Goal: Task Accomplishment & Management: Use online tool/utility

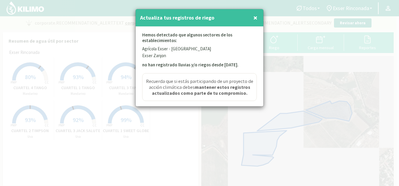
click at [258, 19] on button "×" at bounding box center [255, 18] width 7 height 12
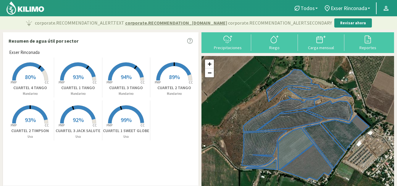
click at [82, 74] on span "93%" at bounding box center [78, 76] width 11 height 7
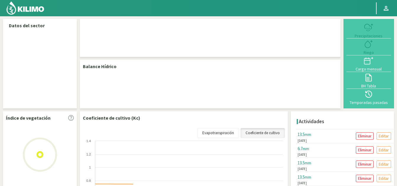
select select "1: Object"
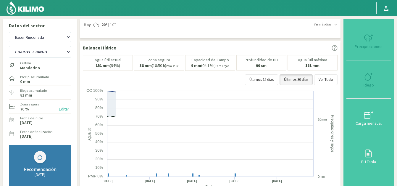
type input "6"
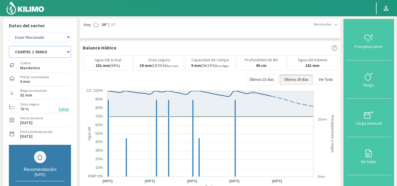
click at [54, 53] on select "CUARTEL 1 SWEET GLOBE CUARTEL 1 TANGO CUARTEL 2 TANGO CUARTEL 2 [PERSON_NAME] C…" at bounding box center [40, 52] width 62 height 12
click at [9, 46] on select "CUARTEL 1 SWEET GLOBE CUARTEL 1 TANGO CUARTEL 2 TANGO CUARTEL 2 [PERSON_NAME] C…" at bounding box center [40, 52] width 62 height 12
click at [370, 83] on div "Riego" at bounding box center [368, 85] width 41 height 4
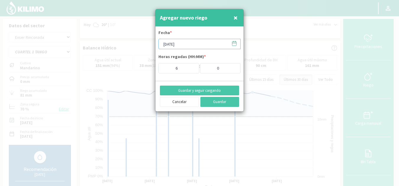
click at [180, 43] on input "[DATE]" at bounding box center [200, 44] width 82 height 10
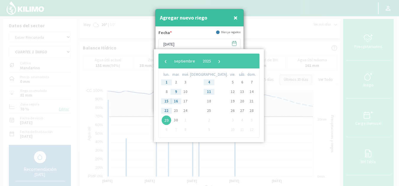
click at [267, 136] on div at bounding box center [199, 93] width 399 height 186
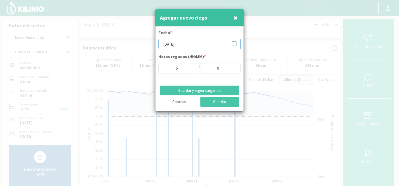
click at [184, 47] on input "[DATE]" at bounding box center [200, 44] width 82 height 10
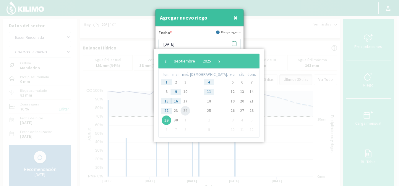
drag, startPoint x: 191, startPoint y: 105, endPoint x: 187, endPoint y: 110, distance: 6.5
click at [187, 110] on span "24" at bounding box center [185, 110] width 9 height 9
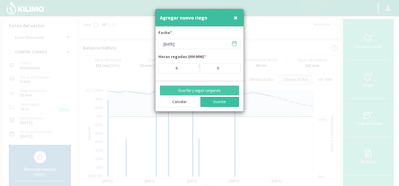
click at [219, 102] on button "Guardar" at bounding box center [220, 102] width 39 height 10
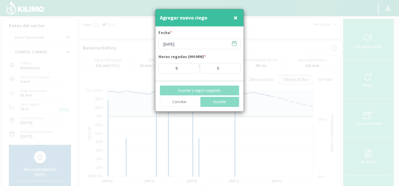
type input "[DATE]"
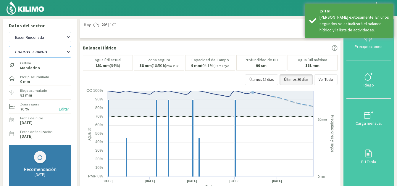
click at [53, 51] on select "CUARTEL 1 SWEET GLOBE CUARTEL 1 TANGO CUARTEL 2 TANGO CUARTEL 2 [PERSON_NAME] C…" at bounding box center [40, 52] width 62 height 12
select select "2: Object"
click at [9, 46] on select "CUARTEL 1 SWEET GLOBE CUARTEL 1 TANGO CUARTEL 2 TANGO CUARTEL 2 [PERSON_NAME] C…" at bounding box center [40, 52] width 62 height 12
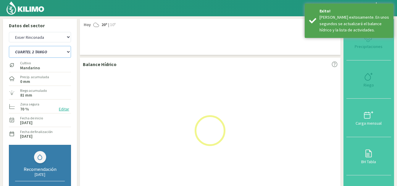
select select "4: Object"
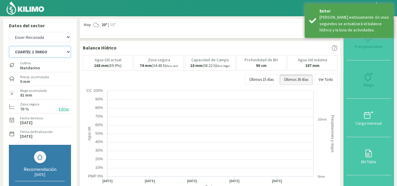
select select "9: Object"
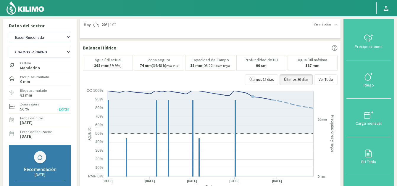
click at [366, 77] on icon at bounding box center [368, 76] width 6 height 7
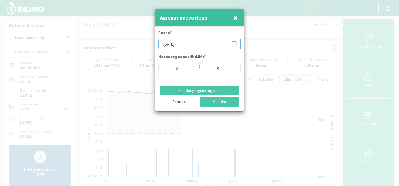
click at [184, 42] on input "[DATE]" at bounding box center [200, 44] width 82 height 10
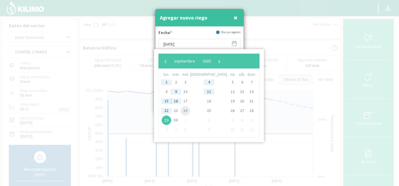
click at [188, 110] on span "24" at bounding box center [185, 110] width 9 height 9
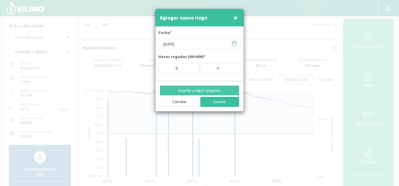
click at [219, 101] on button "Guardar" at bounding box center [220, 102] width 39 height 10
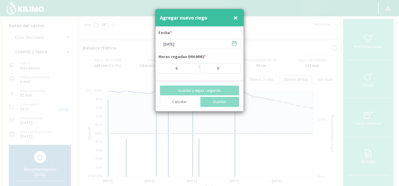
type input "[DATE]"
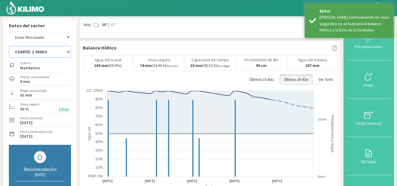
click at [46, 51] on select "CUARTEL 1 SWEET GLOBE CUARTEL 1 TANGO CUARTEL 2 TANGO CUARTEL 2 [PERSON_NAME] C…" at bounding box center [40, 52] width 62 height 12
select select "12: Object"
click at [9, 46] on select "CUARTEL 1 SWEET GLOBE CUARTEL 1 TANGO CUARTEL 2 TANGO CUARTEL 2 [PERSON_NAME] C…" at bounding box center [40, 52] width 62 height 12
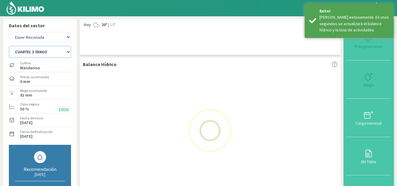
select select "7: Object"
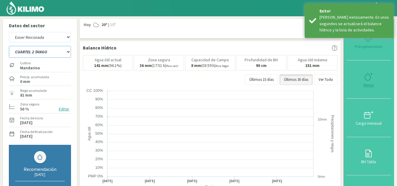
select select "19: Object"
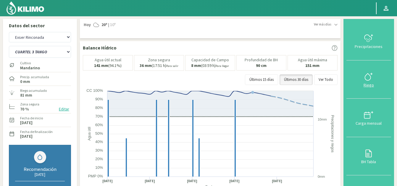
click at [371, 83] on div "Riego" at bounding box center [368, 85] width 41 height 4
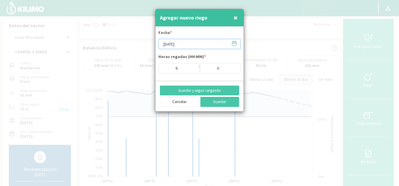
click at [190, 42] on input "[DATE]" at bounding box center [200, 44] width 82 height 10
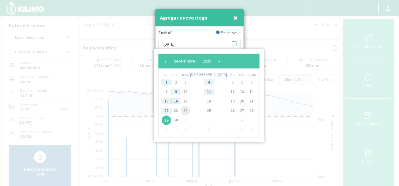
click at [190, 111] on span "24" at bounding box center [185, 110] width 9 height 9
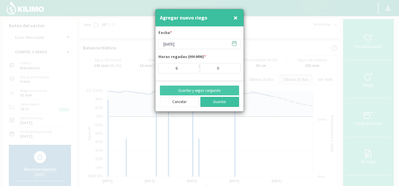
click at [221, 103] on button "Guardar" at bounding box center [220, 102] width 39 height 10
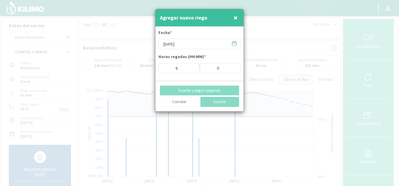
type input "[DATE]"
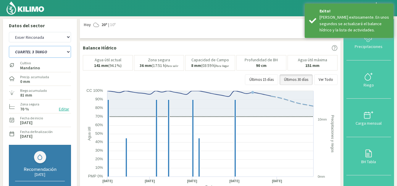
click at [52, 52] on select "CUARTEL 1 SWEET GLOBE CUARTEL 1 TANGO CUARTEL 2 TANGO CUARTEL 2 [PERSON_NAME] C…" at bounding box center [40, 52] width 62 height 12
select select "20: Object"
click at [9, 46] on select "CUARTEL 1 SWEET GLOBE CUARTEL 1 TANGO CUARTEL 2 TANGO CUARTEL 2 [PERSON_NAME] C…" at bounding box center [40, 52] width 62 height 12
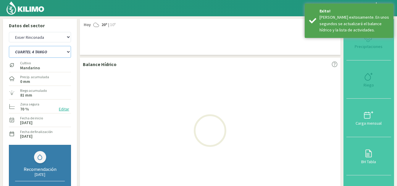
select select "10: Object"
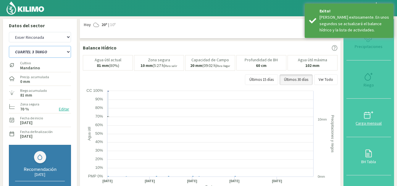
select select "27: Object"
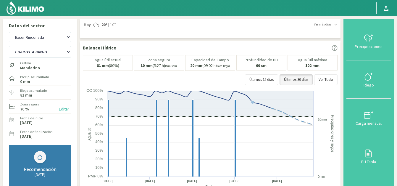
click at [365, 84] on div "Riego" at bounding box center [368, 85] width 41 height 4
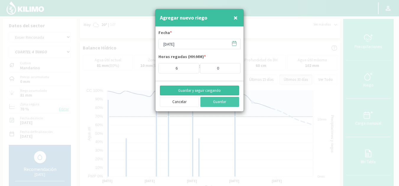
drag, startPoint x: 208, startPoint y: 90, endPoint x: 196, endPoint y: 43, distance: 48.6
click at [196, 43] on div "Agregar nuevo riego × Fecha * [DATE] Horas regadas (HH:MM) * 6 : 0 Guardar y se…" at bounding box center [199, 60] width 89 height 103
click at [196, 43] on input "[DATE]" at bounding box center [200, 44] width 82 height 10
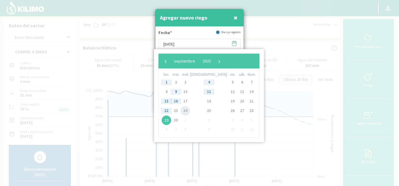
click at [188, 111] on span "24" at bounding box center [185, 110] width 9 height 9
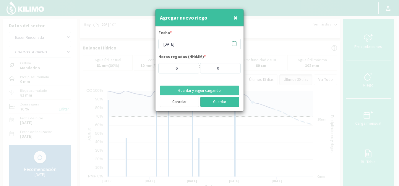
click at [220, 100] on button "Guardar" at bounding box center [220, 102] width 39 height 10
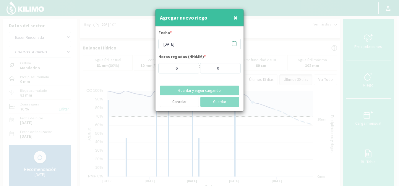
type input "[DATE]"
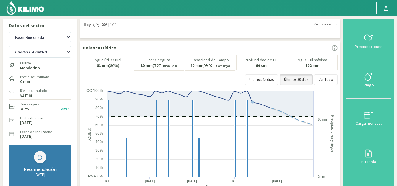
click at [370, 41] on icon at bounding box center [368, 37] width 9 height 9
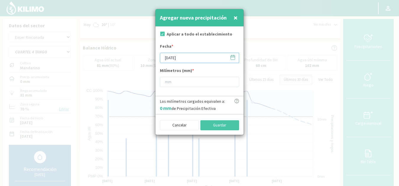
click at [190, 56] on input "[DATE]" at bounding box center [199, 58] width 79 height 10
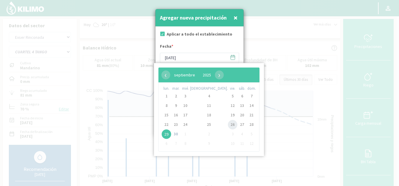
click at [228, 124] on span "26" at bounding box center [232, 124] width 9 height 9
type input "[DATE]"
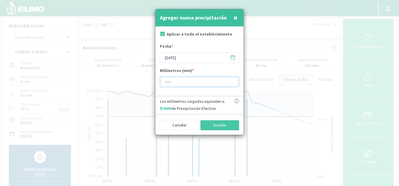
click at [173, 80] on input "number" at bounding box center [199, 82] width 79 height 10
type input "9"
click at [219, 126] on button "Guardar" at bounding box center [220, 125] width 39 height 10
type input "[DATE]"
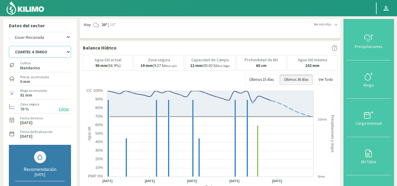
click at [50, 49] on select "CUARTEL 1 SWEET GLOBE CUARTEL 1 TANGO CUARTEL 2 TANGO CUARTEL 2 [PERSON_NAME] C…" at bounding box center [40, 52] width 62 height 12
select select "21: Object"
click at [9, 46] on select "CUARTEL 1 SWEET GLOBE CUARTEL 1 TANGO CUARTEL 2 TANGO CUARTEL 2 [PERSON_NAME] C…" at bounding box center [40, 52] width 62 height 12
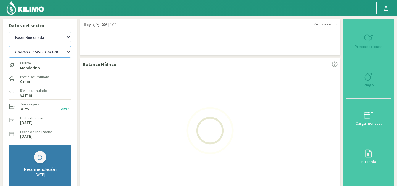
select select "13: Object"
select select "28: Object"
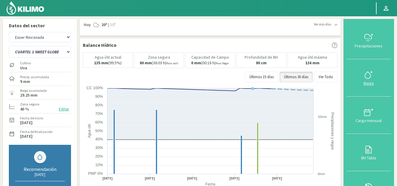
click at [366, 80] on svg-icon at bounding box center [368, 77] width 9 height 5
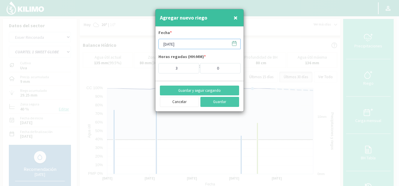
click at [193, 42] on input "[DATE]" at bounding box center [200, 44] width 82 height 10
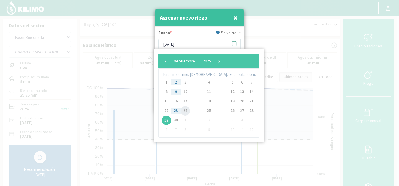
click at [190, 110] on span "24" at bounding box center [185, 110] width 9 height 9
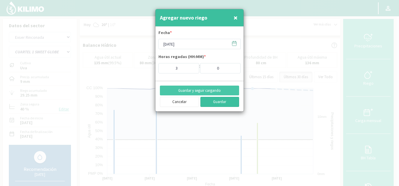
click at [225, 104] on button "Guardar" at bounding box center [220, 102] width 39 height 10
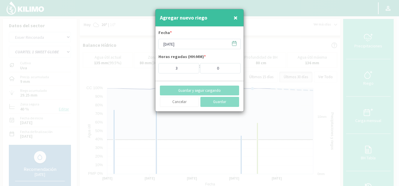
type input "[DATE]"
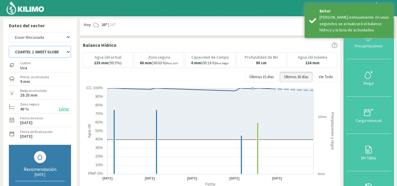
click at [56, 51] on select "CUARTEL 1 SWEET GLOBE CUARTEL 1 TANGO CUARTEL 2 TANGO CUARTEL 2 [PERSON_NAME] C…" at bounding box center [40, 52] width 62 height 12
select select "31: Object"
click at [9, 46] on select "CUARTEL 1 SWEET GLOBE CUARTEL 1 TANGO CUARTEL 2 TANGO CUARTEL 2 [PERSON_NAME] C…" at bounding box center [40, 52] width 62 height 12
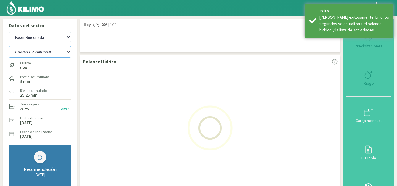
select select "16: Object"
select select "38: Object"
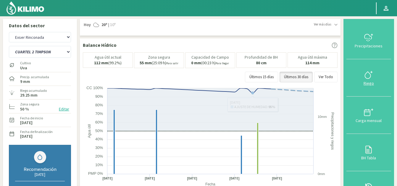
click at [367, 78] on icon at bounding box center [368, 75] width 6 height 7
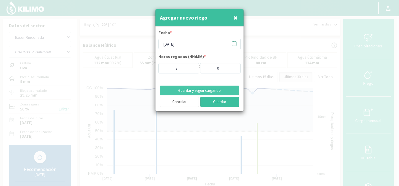
drag, startPoint x: 219, startPoint y: 101, endPoint x: 189, endPoint y: 41, distance: 67.1
click at [189, 41] on div "Agregar nuevo riego × Fecha * [DATE] Horas regadas (HH:MM) * 3 : 0 Guardar y se…" at bounding box center [199, 60] width 89 height 103
click at [189, 41] on input "[DATE]" at bounding box center [200, 44] width 82 height 10
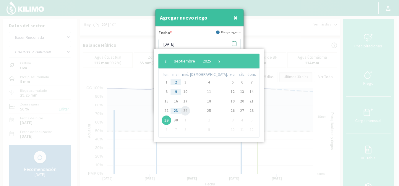
click at [190, 110] on span "24" at bounding box center [185, 110] width 9 height 9
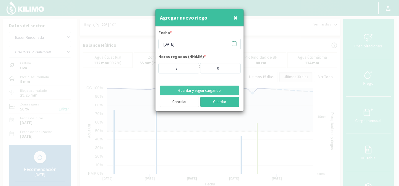
click at [229, 101] on button "Guardar" at bounding box center [220, 102] width 39 height 10
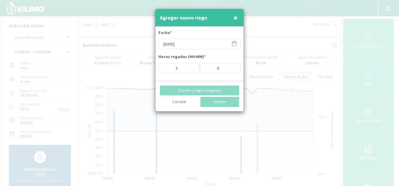
type input "[DATE]"
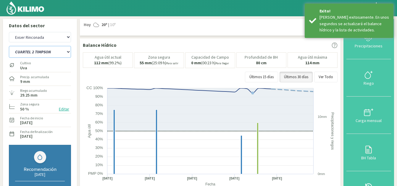
click at [52, 50] on select "CUARTEL 1 SWEET GLOBE CUARTEL 1 TANGO CUARTEL 2 TANGO CUARTEL 2 [PERSON_NAME] C…" at bounding box center [40, 52] width 62 height 12
select select "39: Object"
click at [9, 46] on select "CUARTEL 1 SWEET GLOBE CUARTEL 1 TANGO CUARTEL 2 TANGO CUARTEL 2 [PERSON_NAME] C…" at bounding box center [40, 52] width 62 height 12
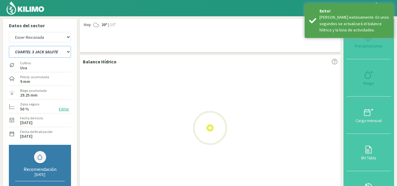
select select "19: Object"
select select "46: Object"
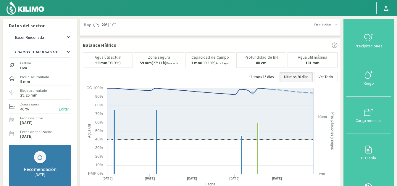
click at [371, 83] on div "Riego" at bounding box center [368, 83] width 41 height 4
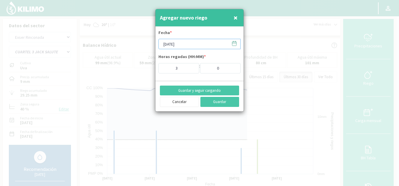
click at [190, 46] on input "[DATE]" at bounding box center [200, 44] width 82 height 10
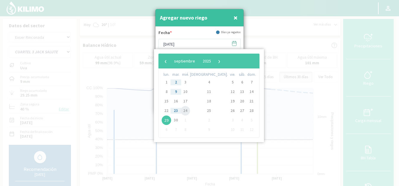
click at [188, 110] on span "24" at bounding box center [185, 110] width 9 height 9
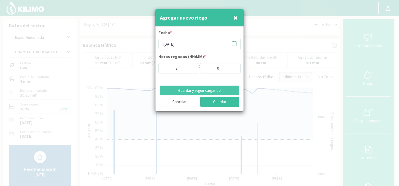
click at [216, 102] on button "Guardar" at bounding box center [220, 102] width 39 height 10
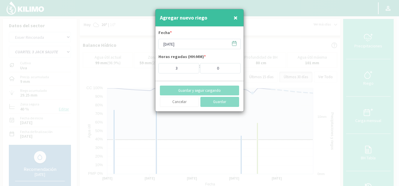
type input "[DATE]"
